Goal: Register for event/course

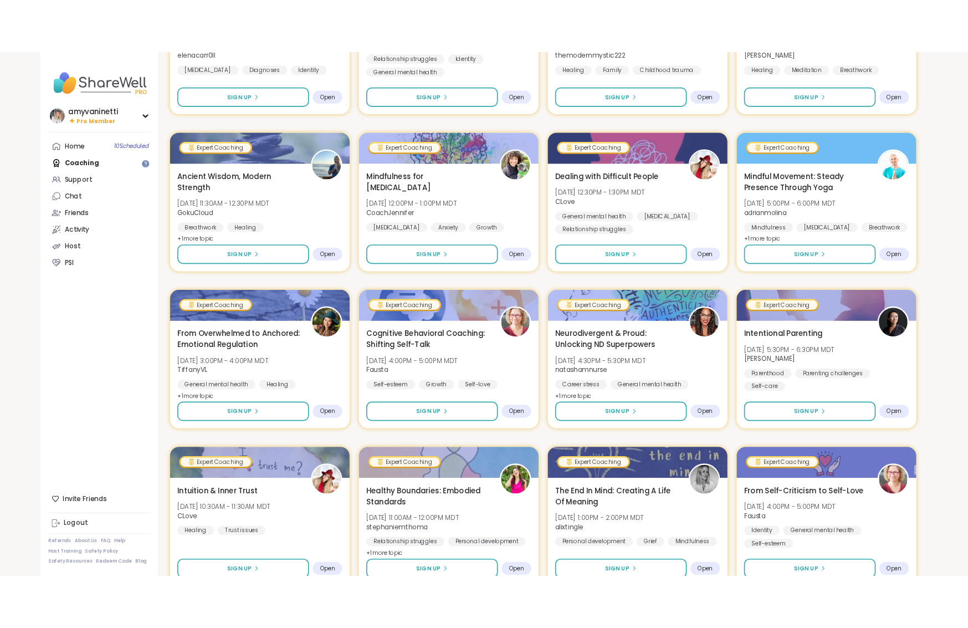
scroll to position [744, 0]
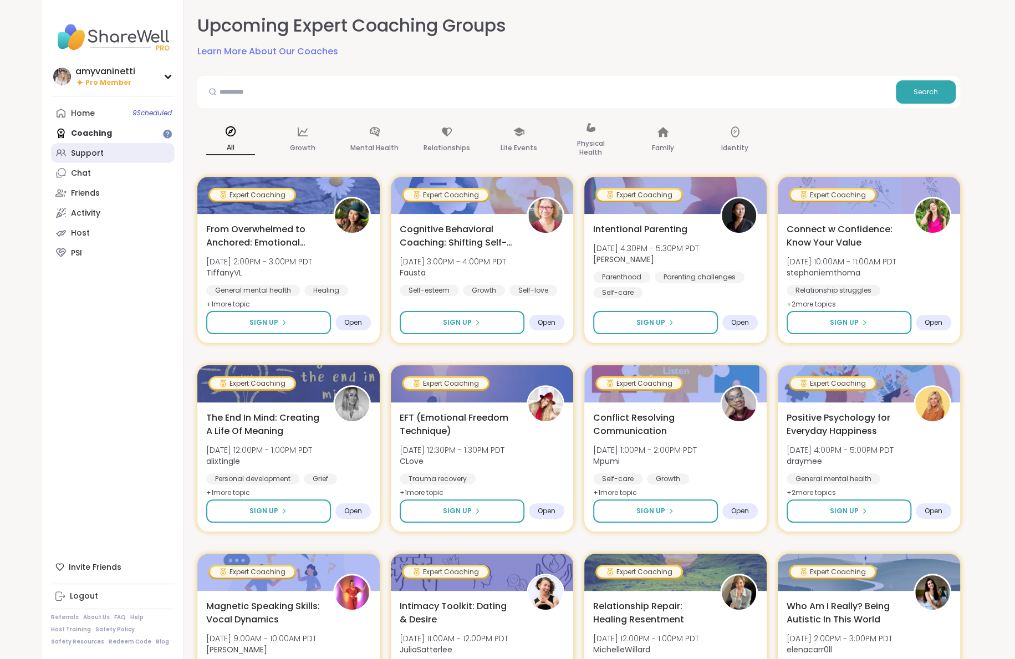
click at [99, 156] on div "Support" at bounding box center [87, 153] width 33 height 11
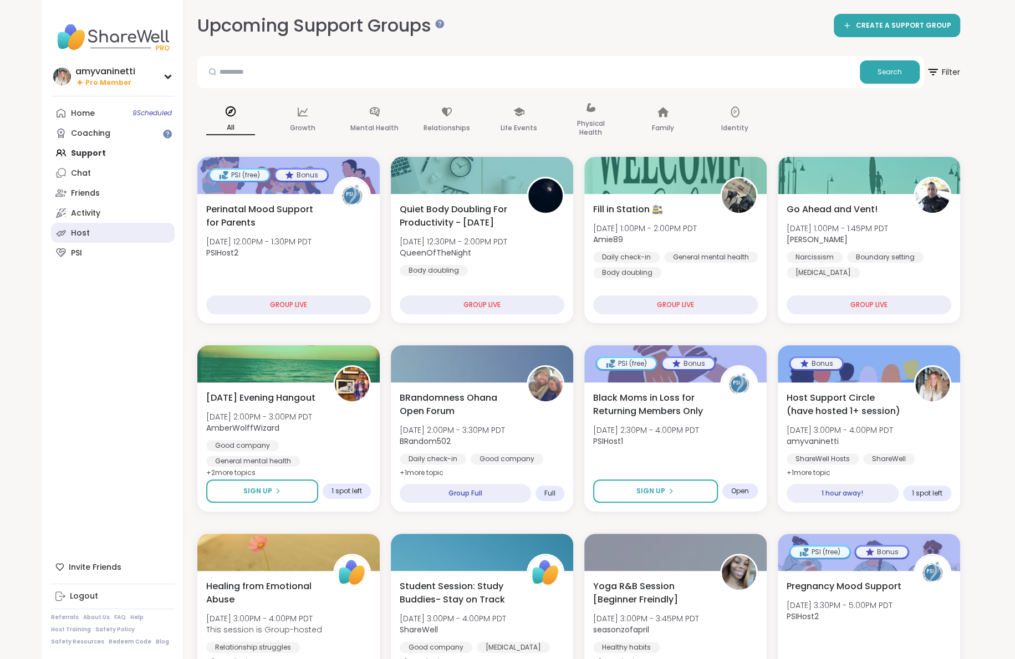
click at [85, 232] on div "Host" at bounding box center [80, 233] width 19 height 11
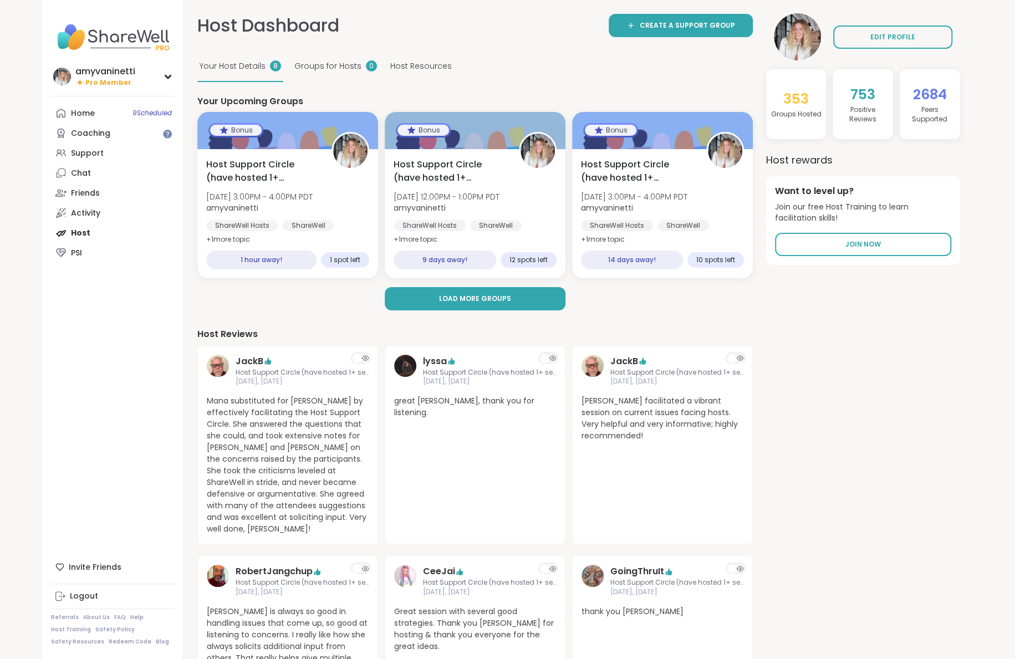
click at [331, 65] on span "Groups for Hosts" at bounding box center [327, 66] width 67 height 12
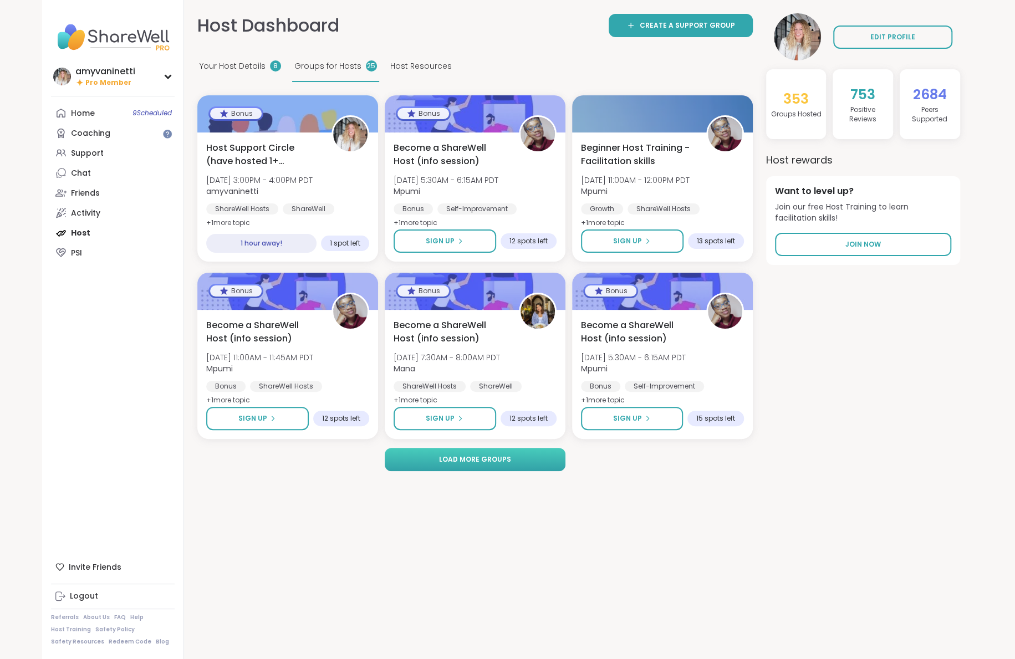
click at [481, 462] on span "Load more groups" at bounding box center [475, 459] width 72 height 10
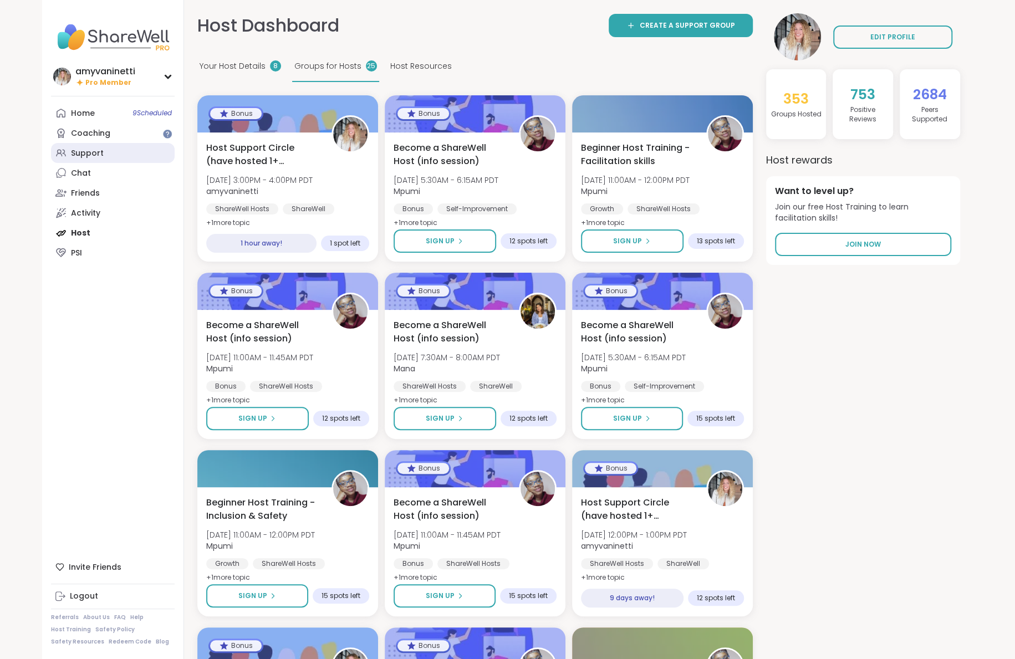
click at [78, 153] on div "Support" at bounding box center [87, 153] width 33 height 11
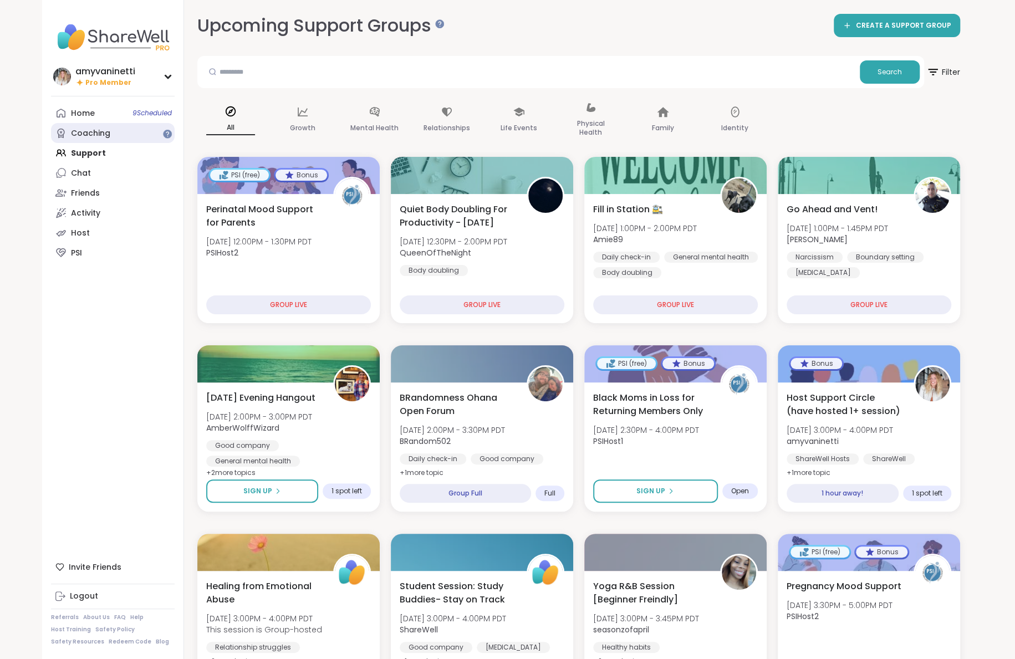
click at [86, 134] on div "Coaching" at bounding box center [90, 133] width 39 height 11
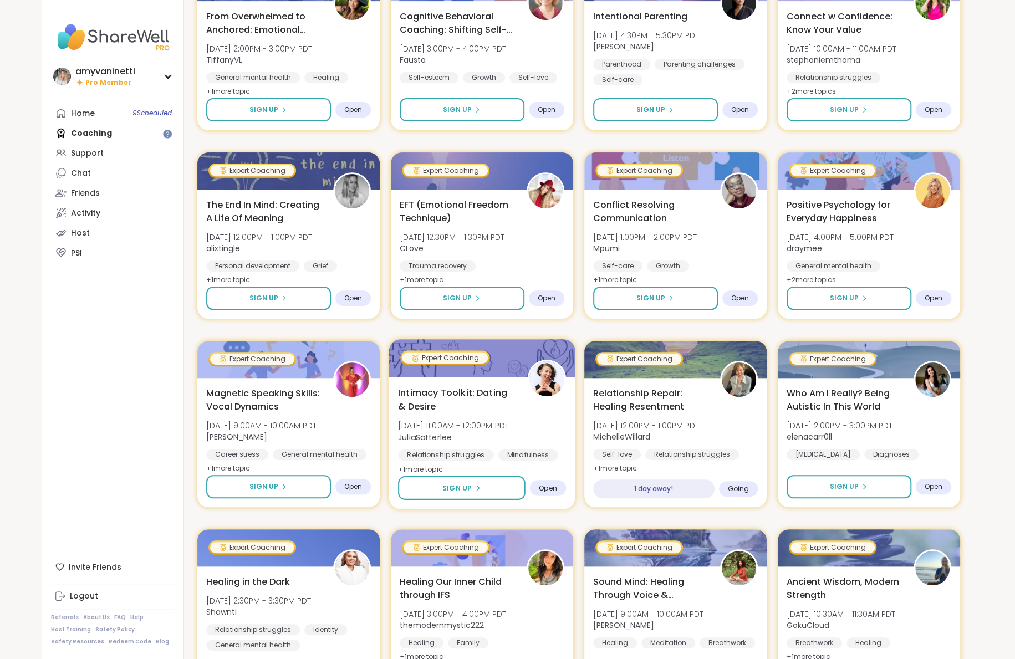
scroll to position [322, 0]
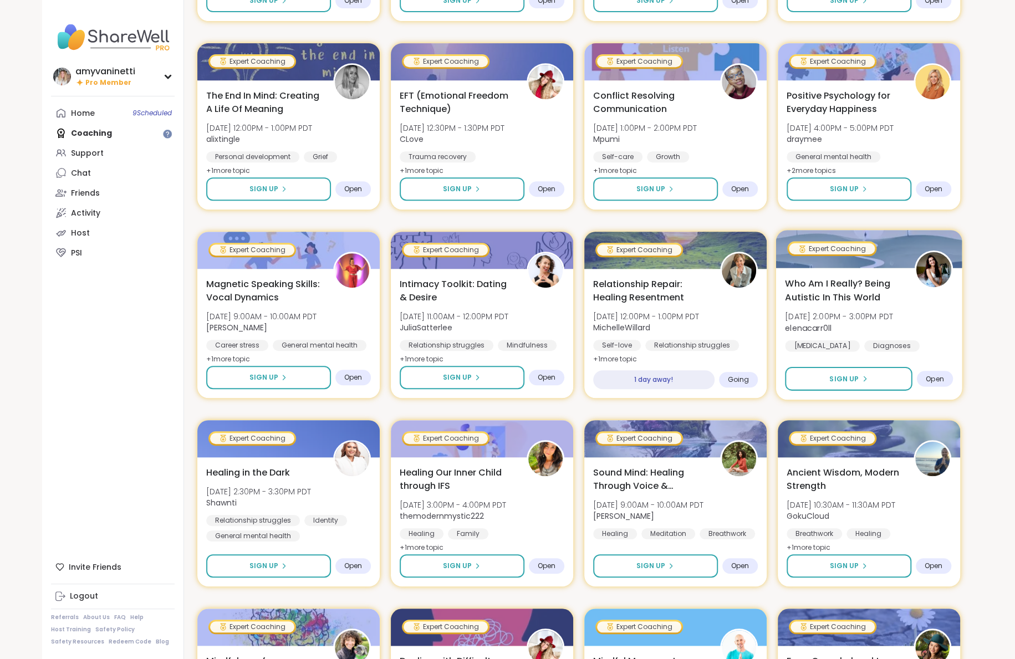
click at [825, 282] on span "Who Am I Really? Being Autistic In This World" at bounding box center [843, 290] width 117 height 27
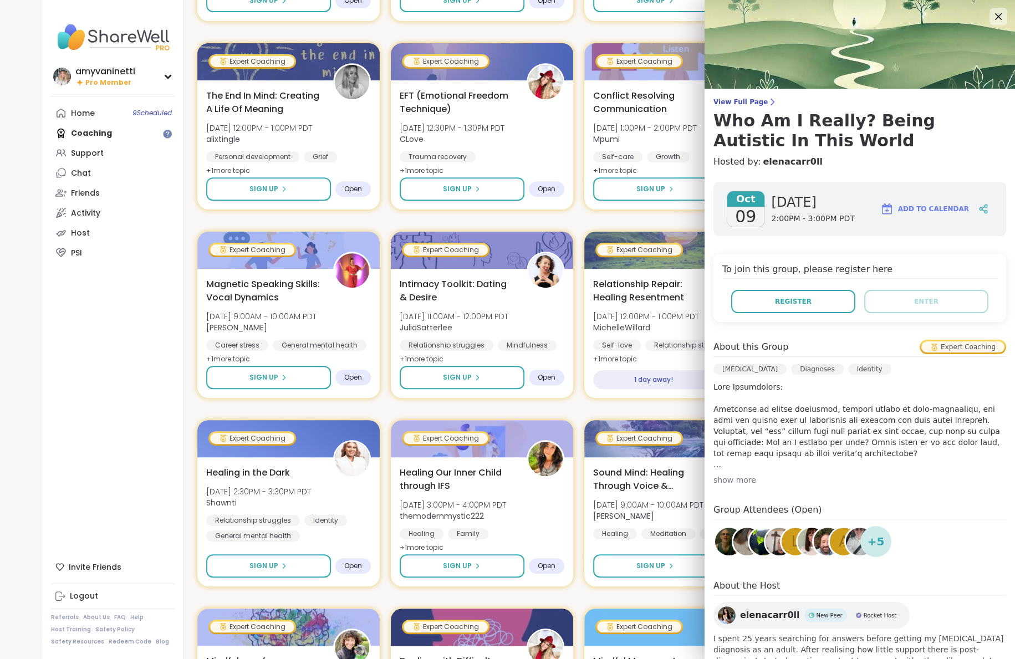
click at [759, 615] on span "elenacarr0ll" at bounding box center [770, 614] width 60 height 13
click at [1001, 14] on icon at bounding box center [998, 16] width 14 height 14
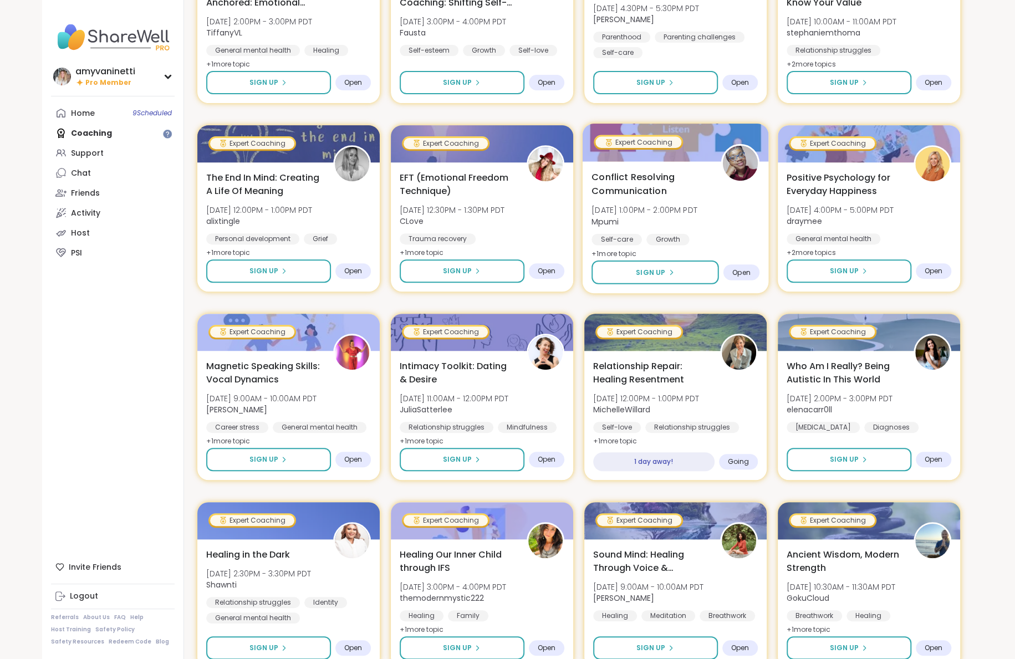
scroll to position [191, 0]
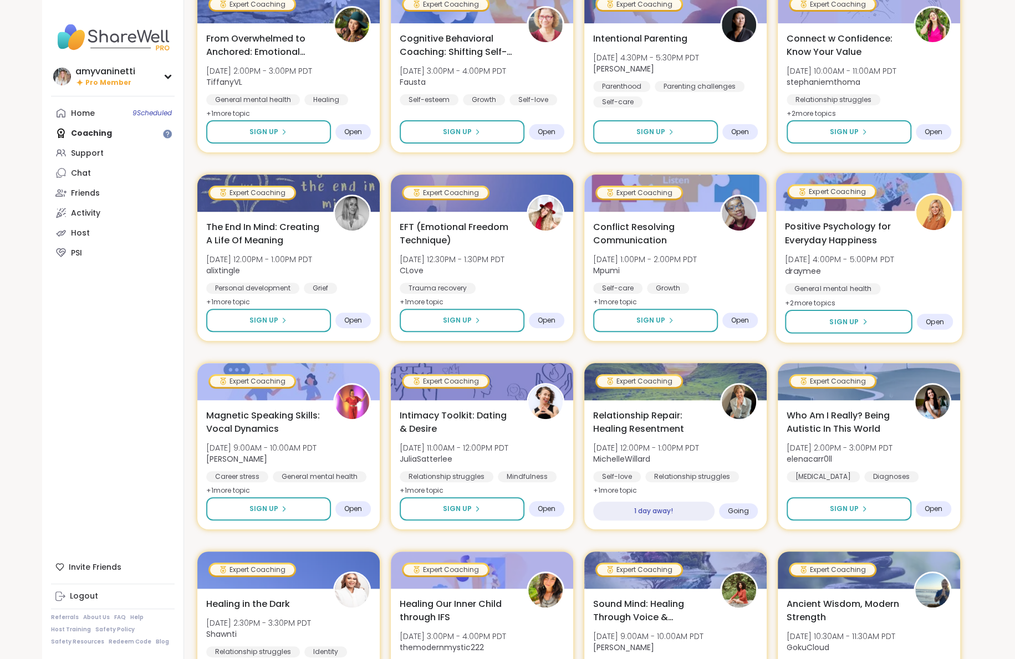
click at [827, 225] on span "Positive Psychology for Everyday Happiness" at bounding box center [843, 232] width 117 height 27
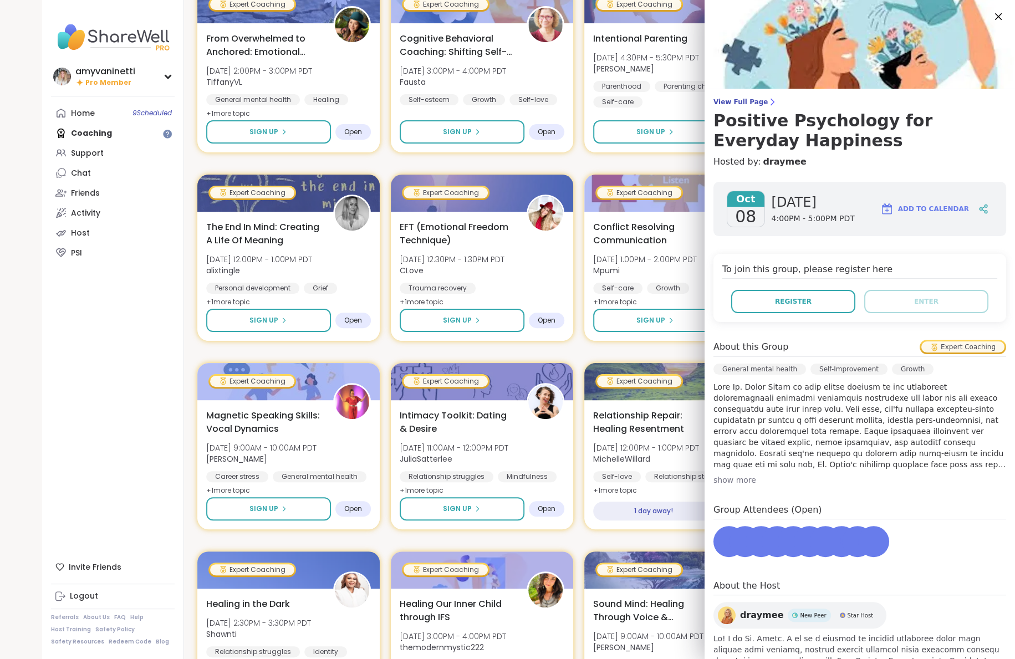
click at [748, 612] on span "draymee" at bounding box center [761, 614] width 43 height 13
click at [995, 17] on icon at bounding box center [998, 16] width 14 height 14
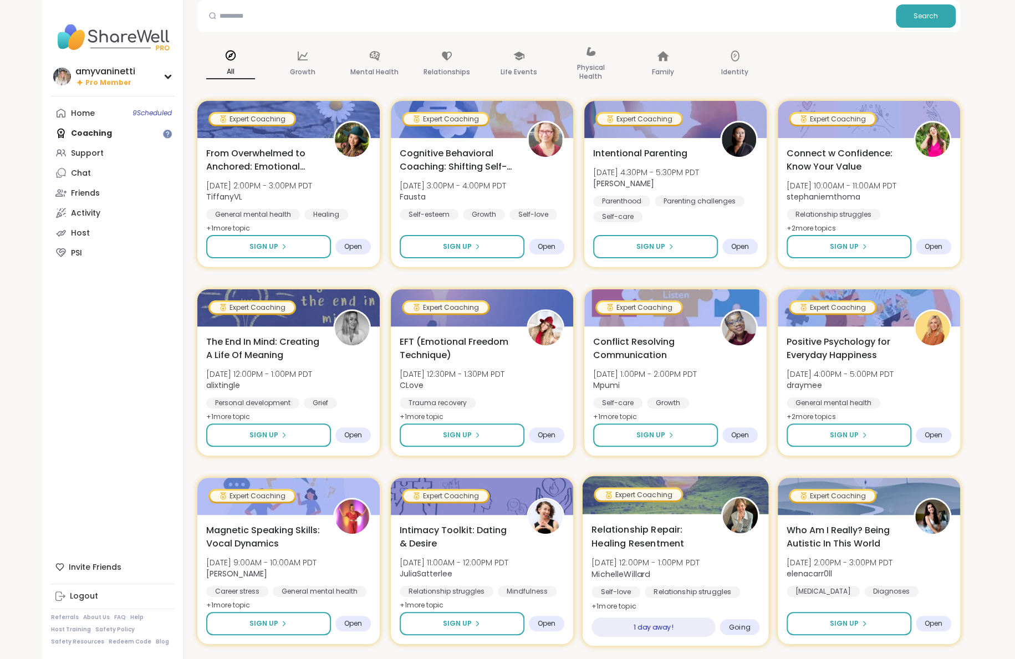
scroll to position [74, 0]
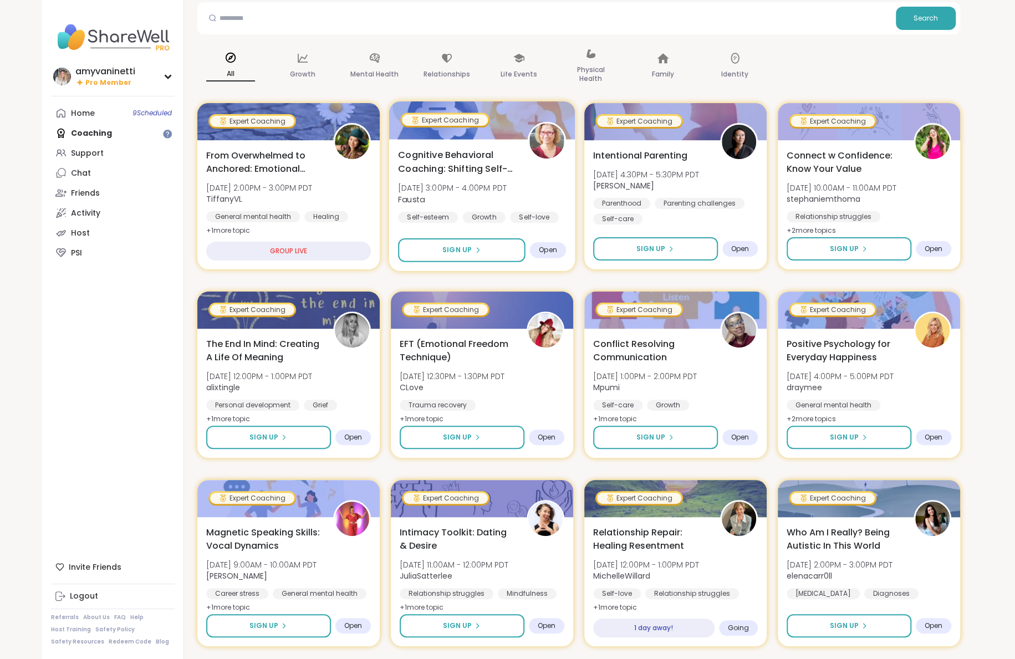
click at [481, 162] on span "Cognitive Behavioral Coaching: Shifting Self-Talk" at bounding box center [456, 161] width 117 height 27
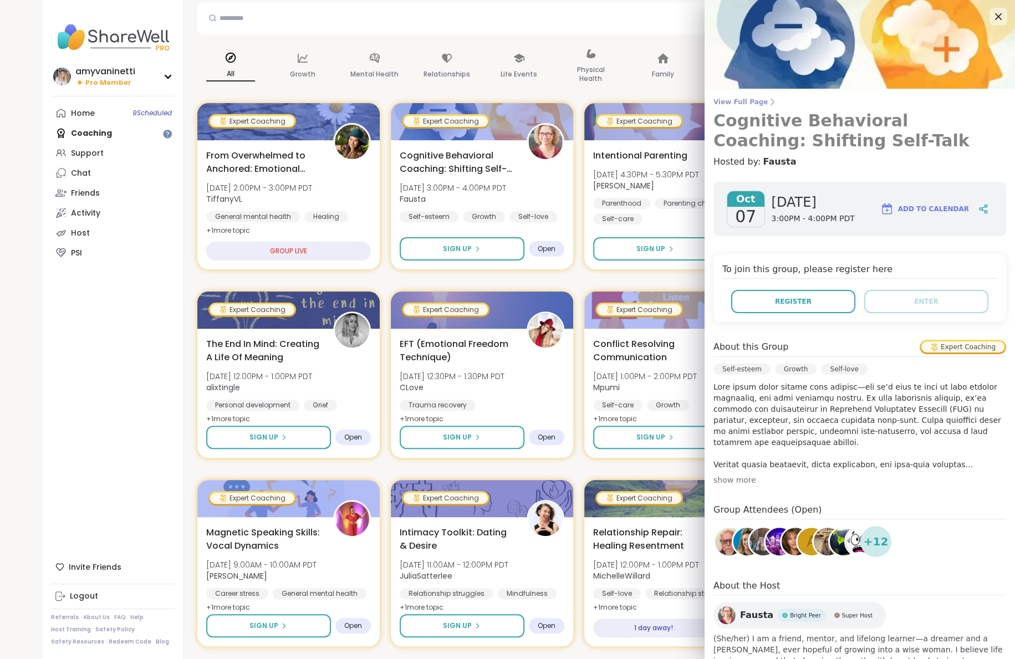
click at [759, 103] on span "View Full Page" at bounding box center [859, 102] width 293 height 9
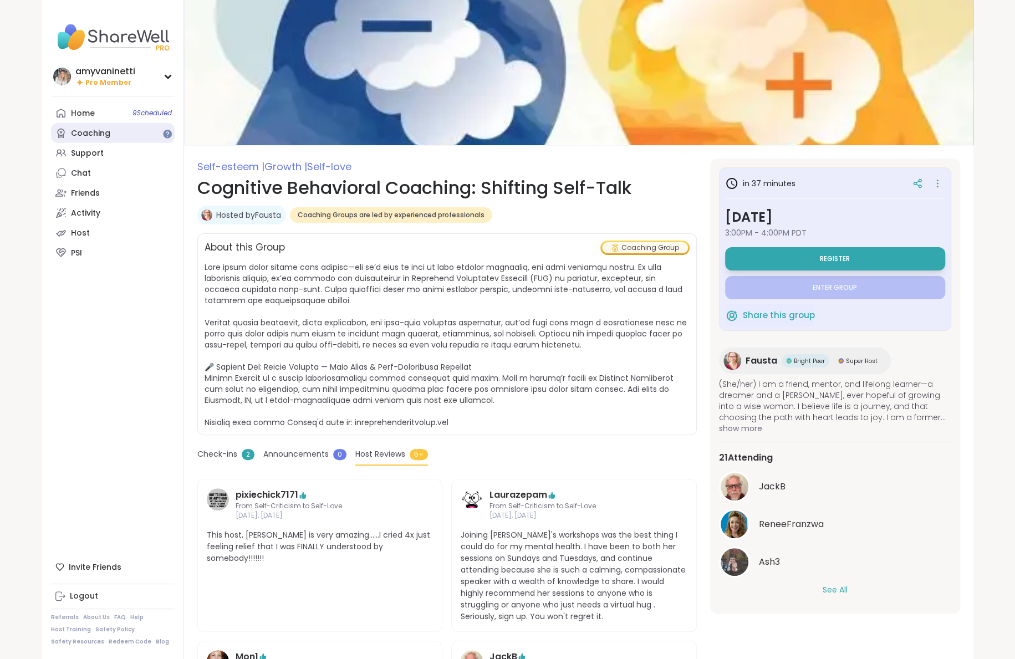
click at [96, 133] on div "Coaching" at bounding box center [90, 133] width 39 height 11
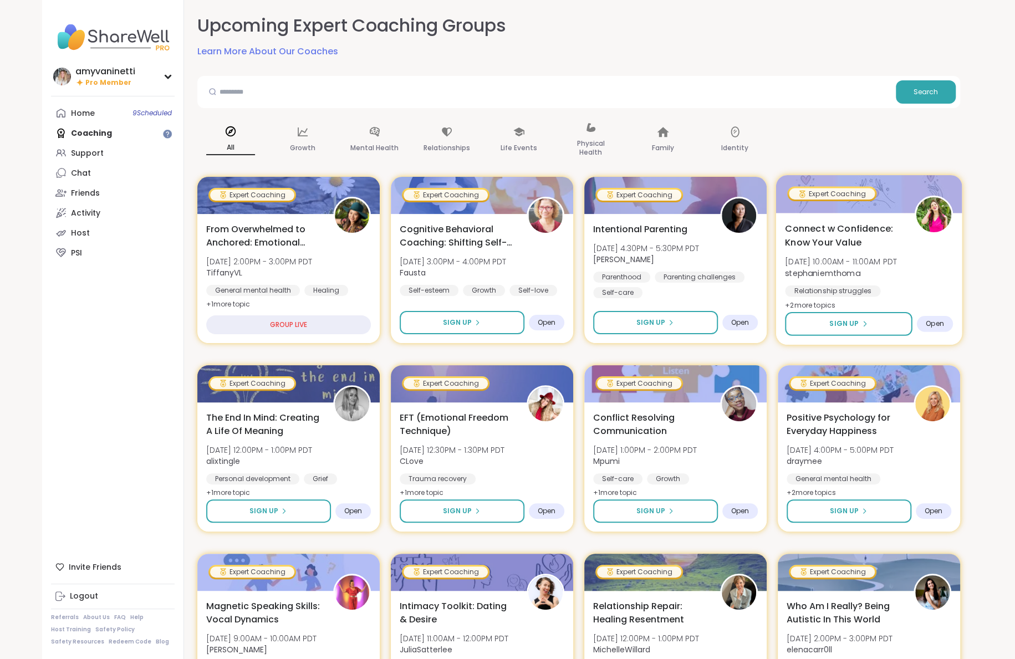
click at [805, 229] on span "Connect w Confidence: Know Your Value" at bounding box center [843, 235] width 117 height 27
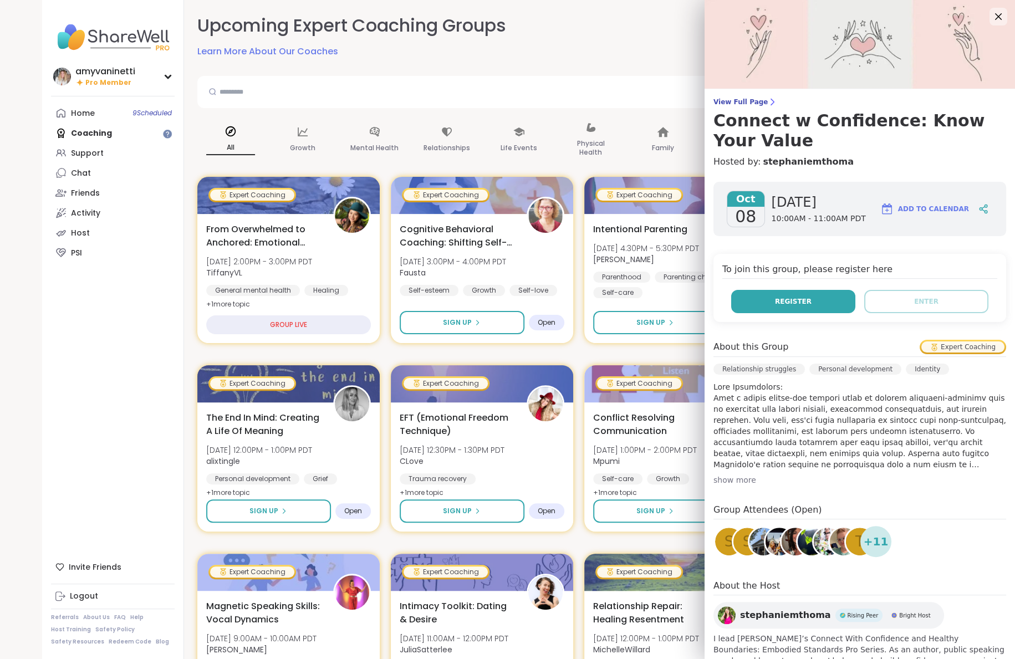
click at [816, 303] on button "Register" at bounding box center [793, 301] width 124 height 23
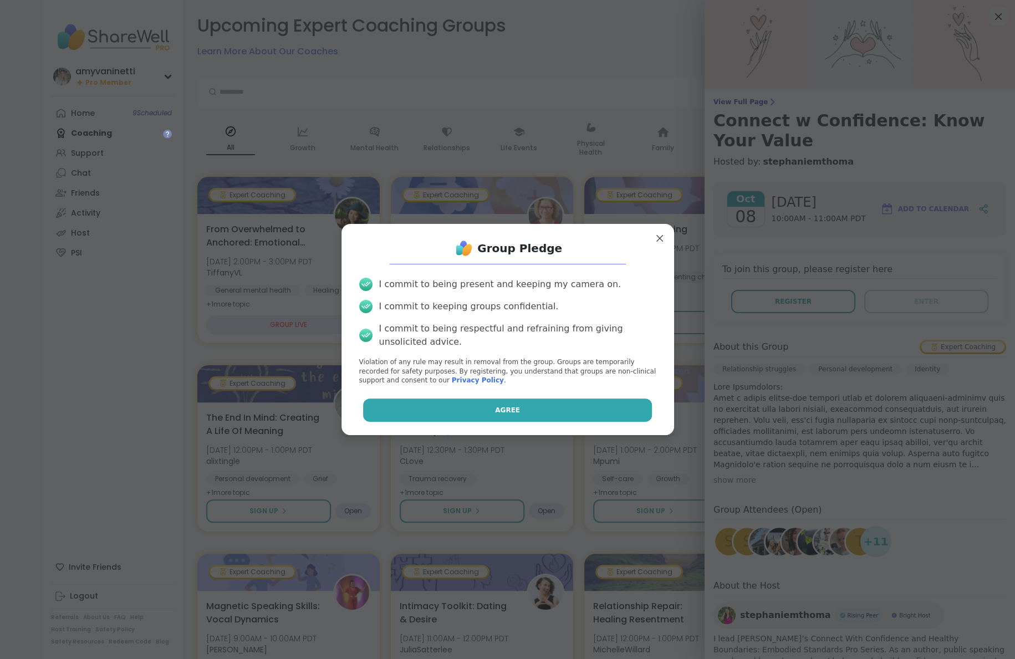
click at [506, 410] on span "Agree" at bounding box center [507, 410] width 25 height 10
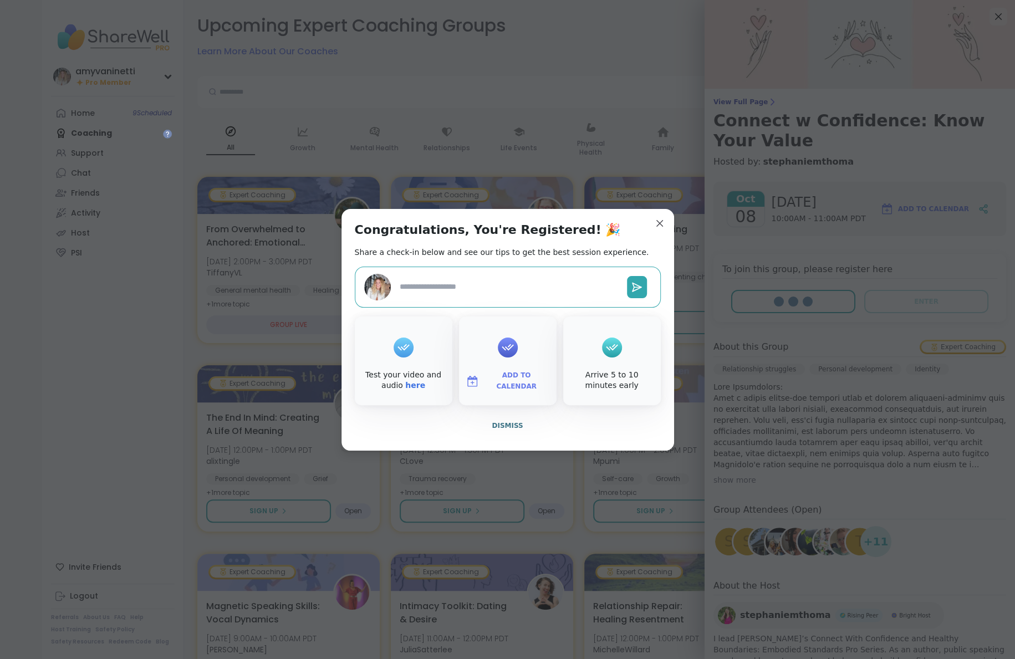
type textarea "*"
click at [506, 349] on icon at bounding box center [508, 347] width 18 height 17
click at [507, 379] on span "Add to Calendar" at bounding box center [516, 381] width 67 height 22
click at [518, 282] on button "Google Calendar" at bounding box center [508, 280] width 84 height 24
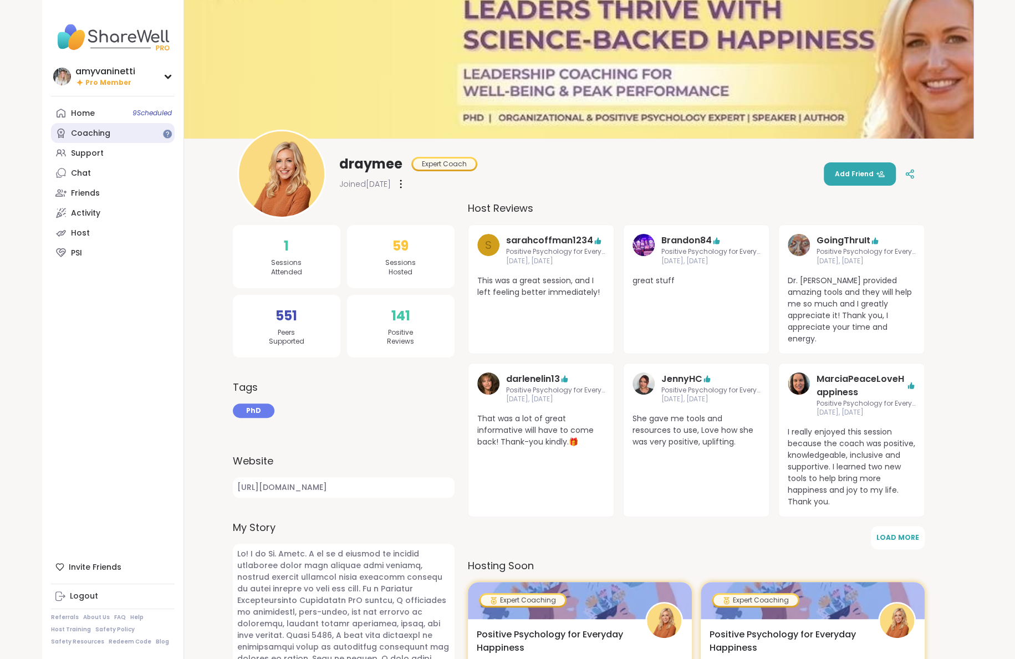
click at [82, 136] on div "Coaching" at bounding box center [90, 133] width 39 height 11
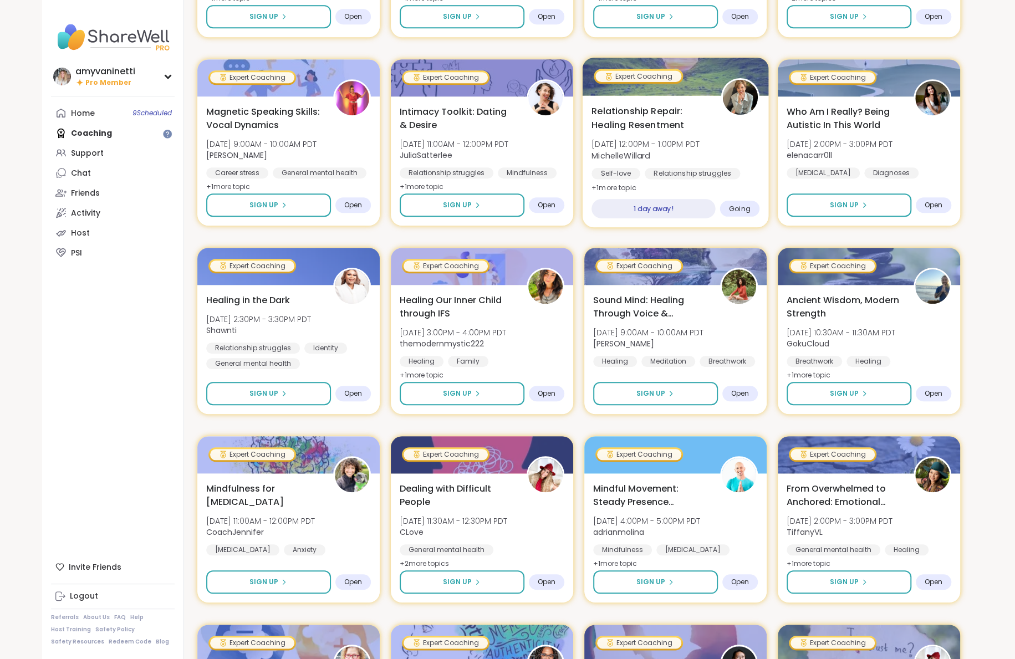
scroll to position [495, 0]
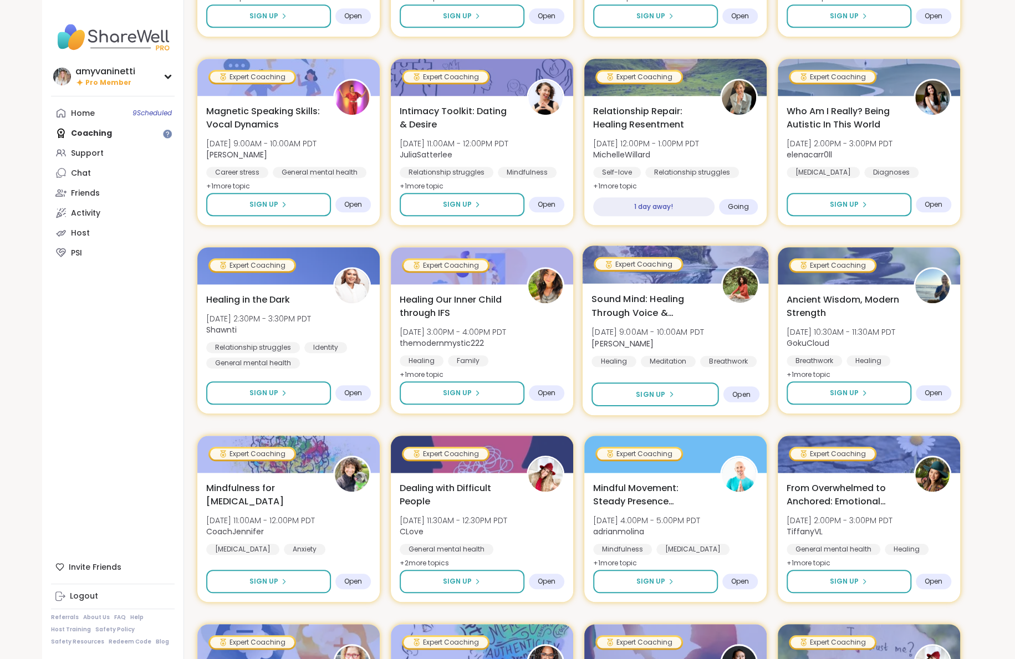
click at [642, 295] on span "Sound Mind: Healing Through Voice & Vibration" at bounding box center [649, 305] width 117 height 27
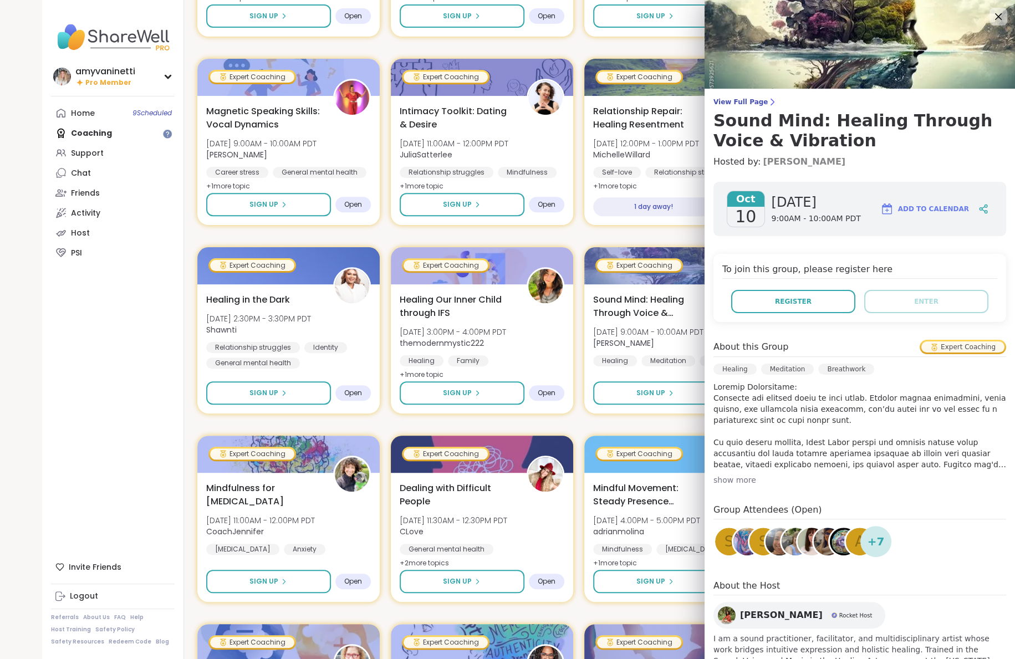
click at [785, 161] on link "Joana_Ayala" at bounding box center [804, 161] width 83 height 13
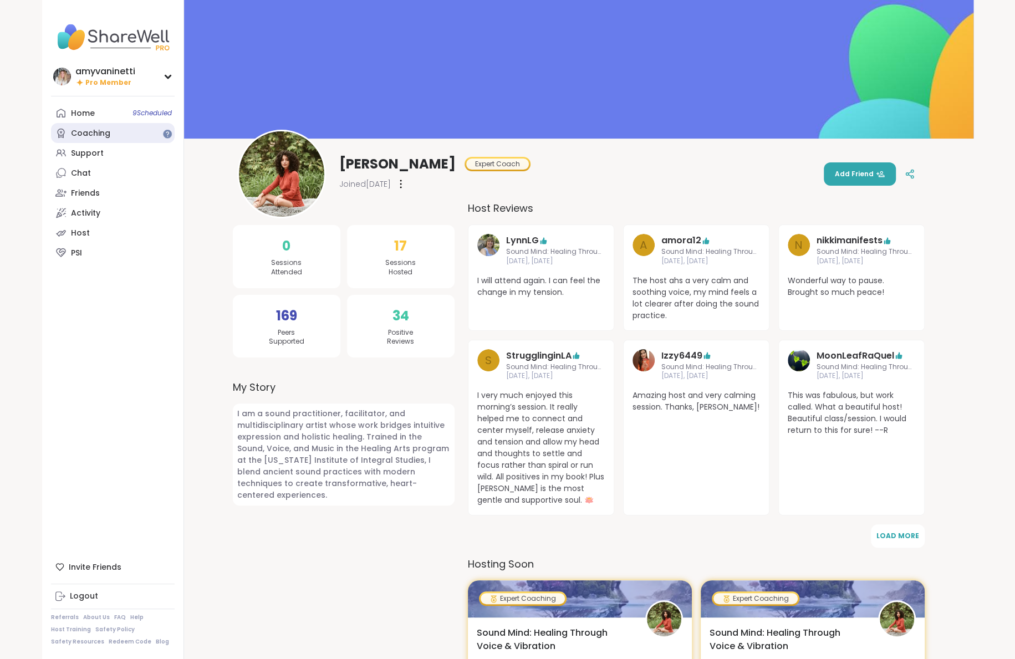
click at [82, 131] on div "Coaching" at bounding box center [90, 133] width 39 height 11
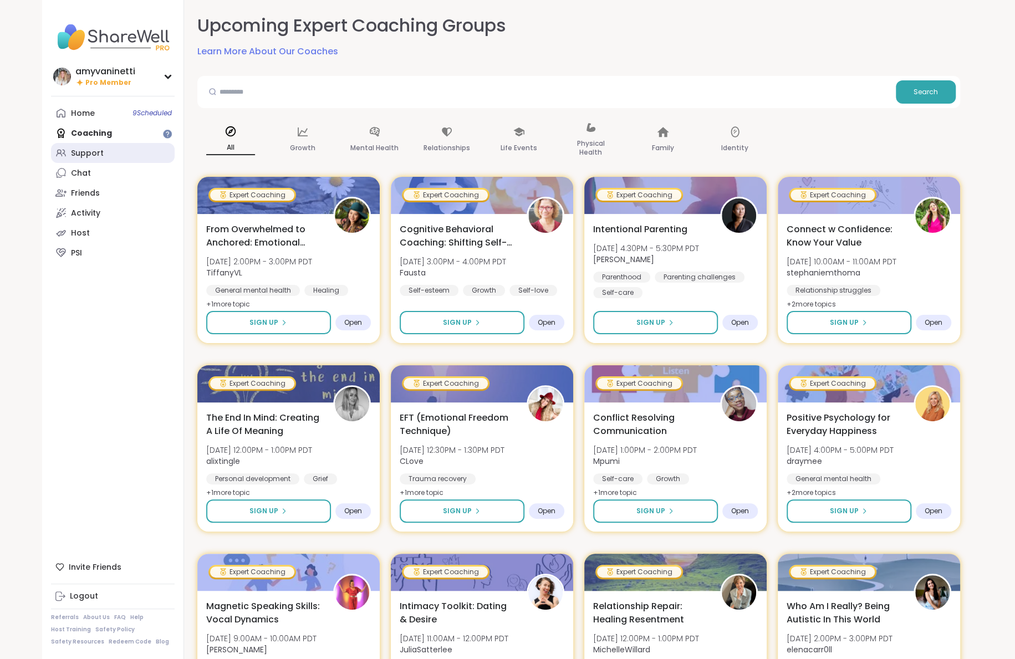
click at [115, 155] on link "Support" at bounding box center [113, 153] width 124 height 20
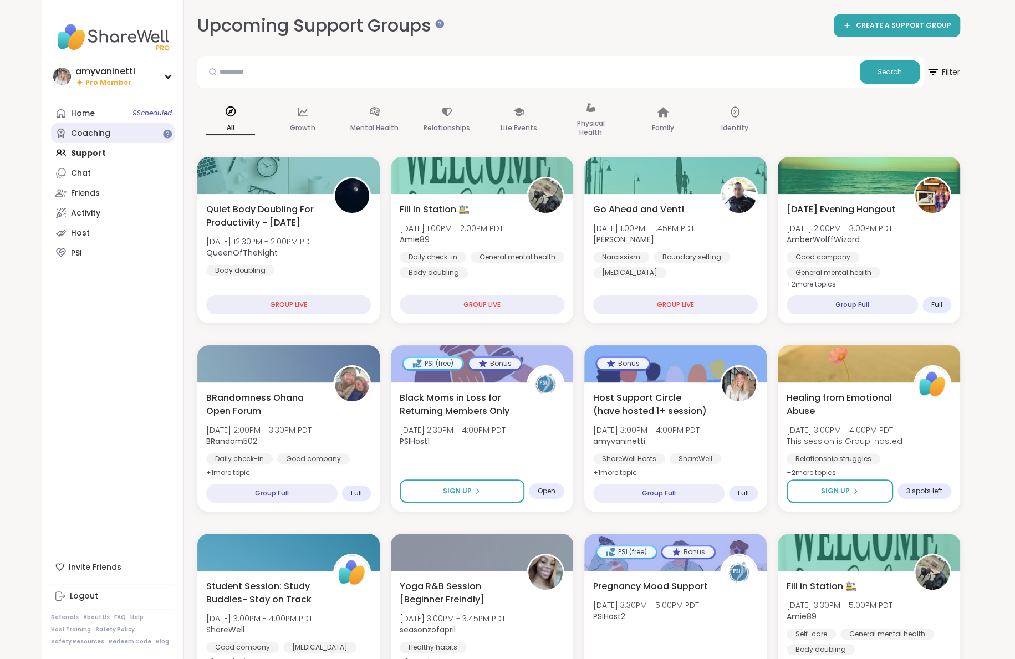
click at [92, 132] on div "Coaching" at bounding box center [90, 133] width 39 height 11
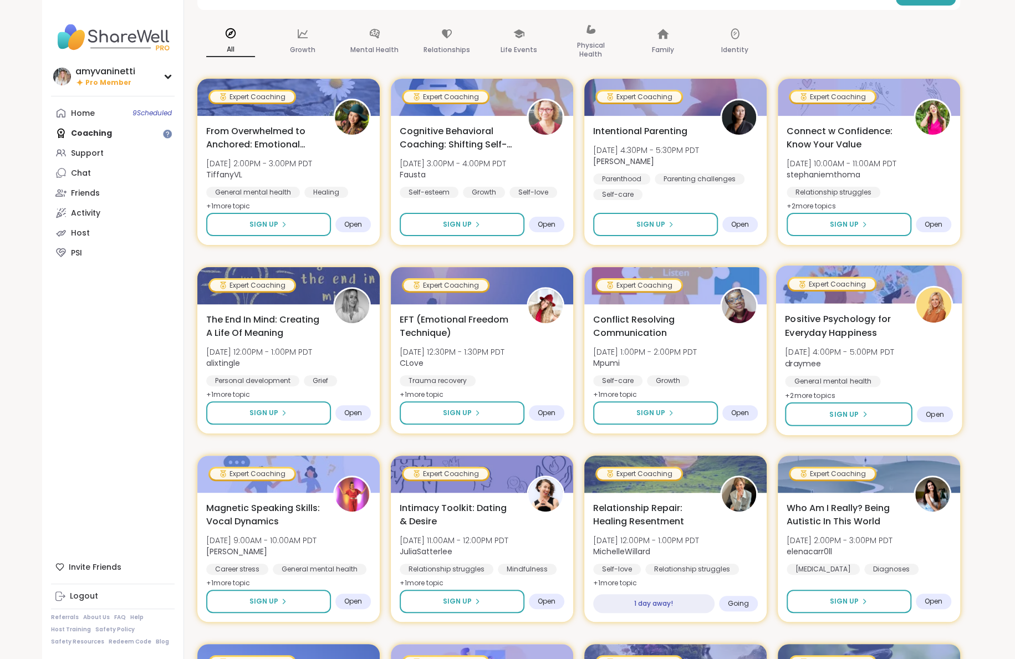
scroll to position [238, 0]
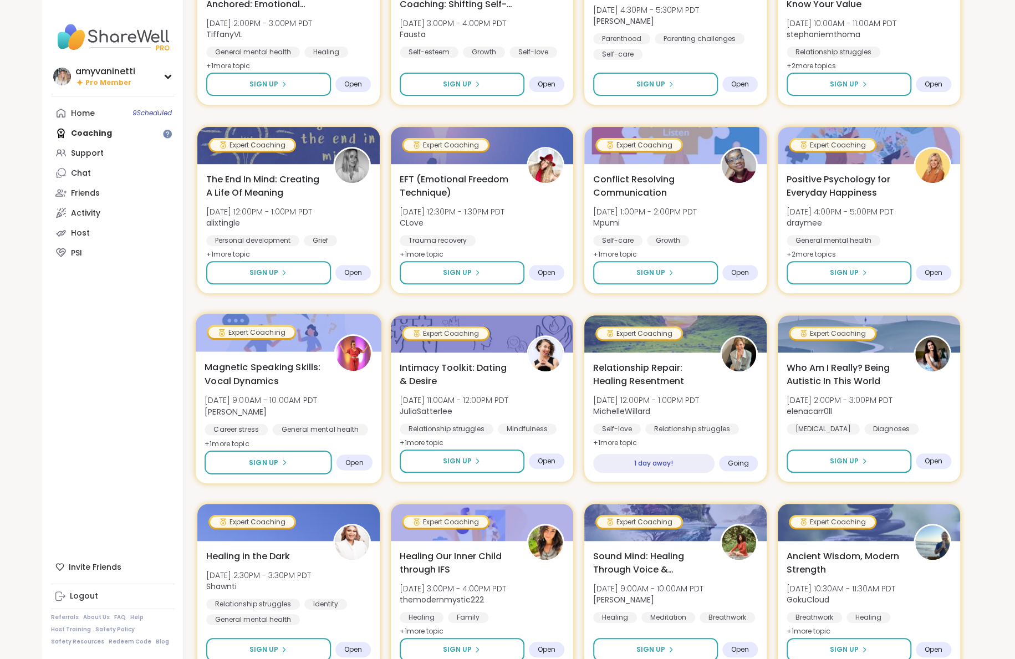
click at [274, 364] on span "Magnetic Speaking Skills: Vocal Dynamics" at bounding box center [262, 373] width 117 height 27
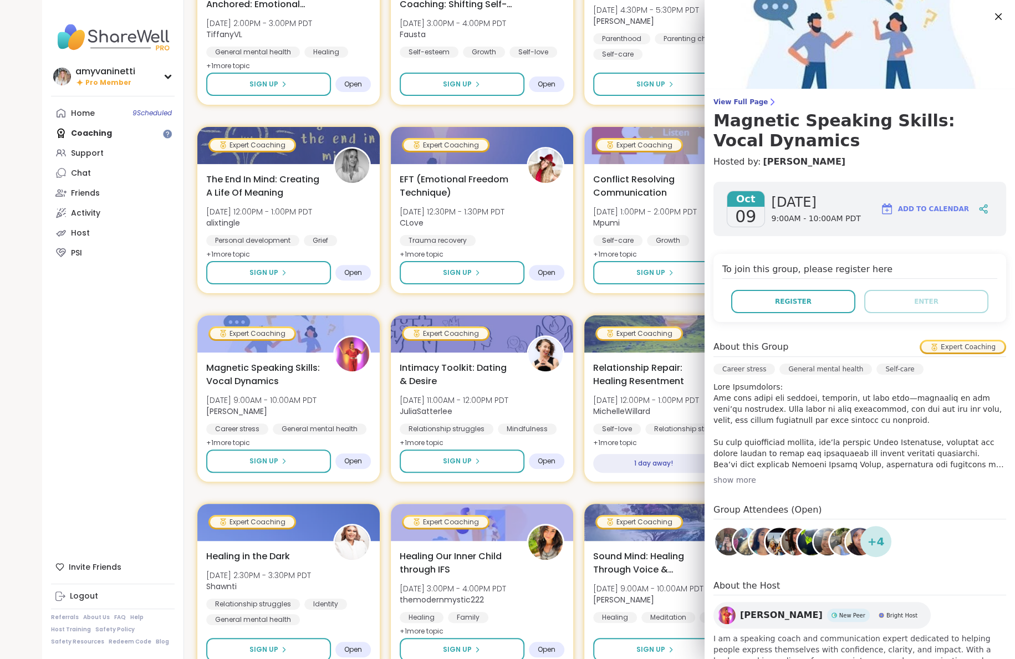
click at [762, 613] on span "[PERSON_NAME]" at bounding box center [781, 614] width 83 height 13
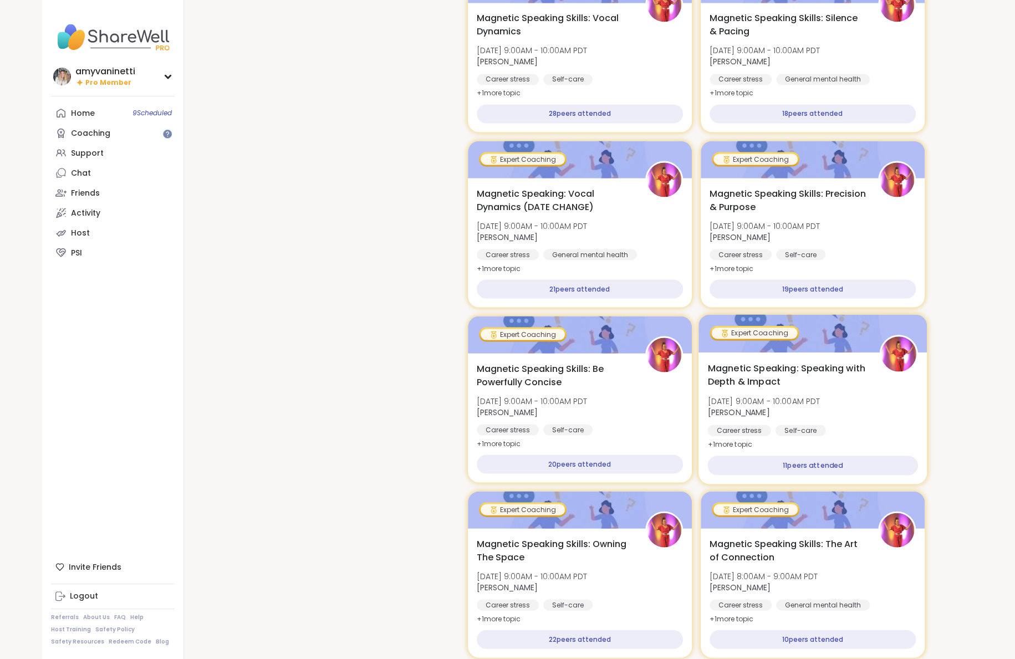
scroll to position [1413, 0]
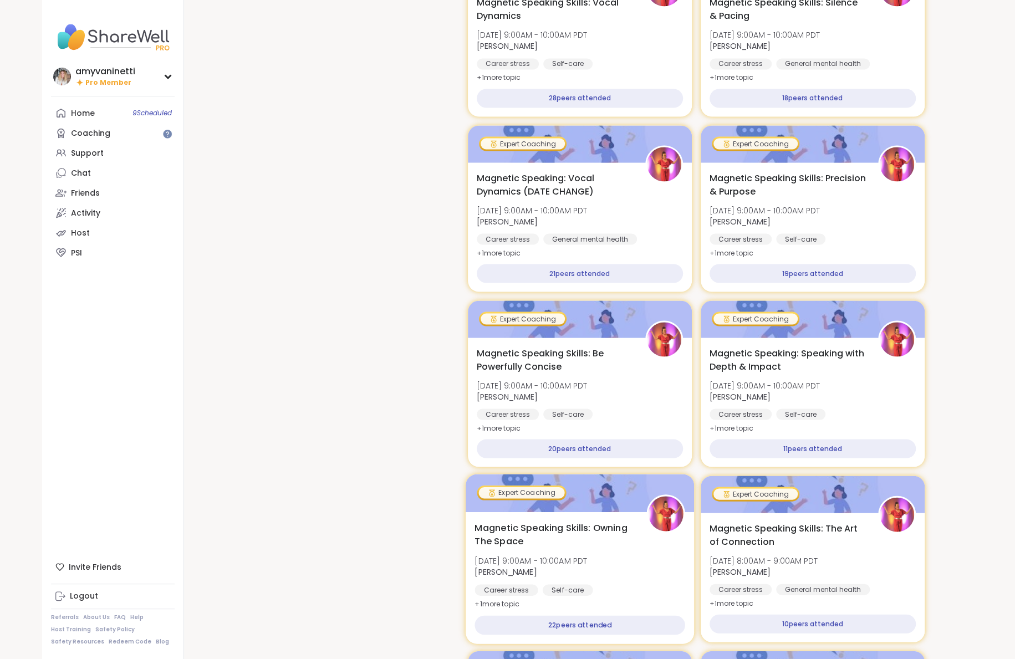
click at [584, 521] on span "Magnetic Speaking Skills: Owning The Space" at bounding box center [554, 534] width 160 height 27
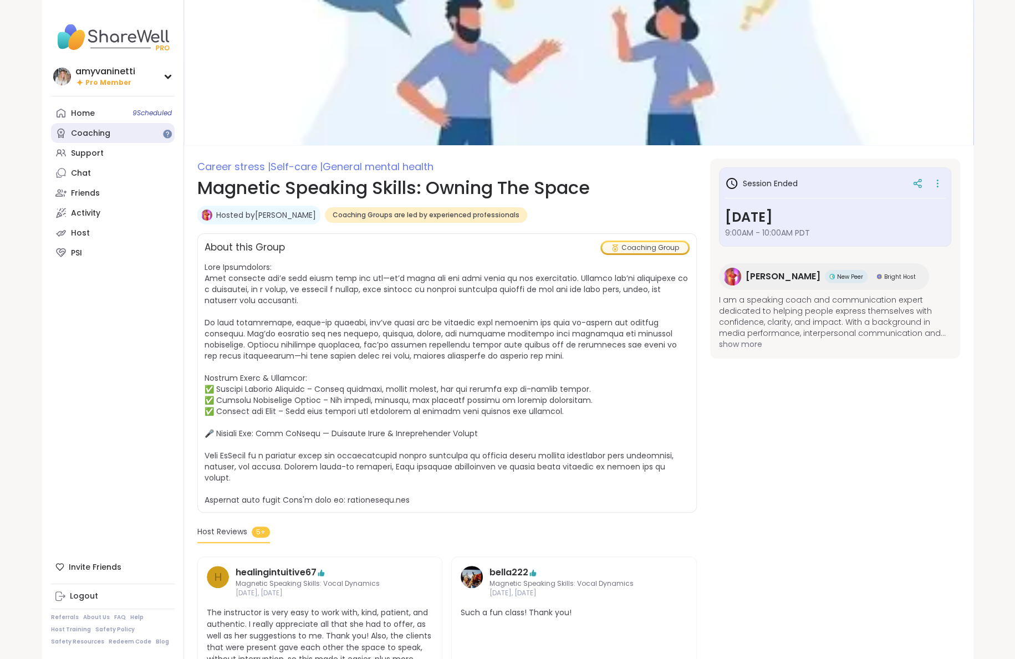
click at [100, 136] on div "Coaching" at bounding box center [90, 133] width 39 height 11
